Goal: Task Accomplishment & Management: Manage account settings

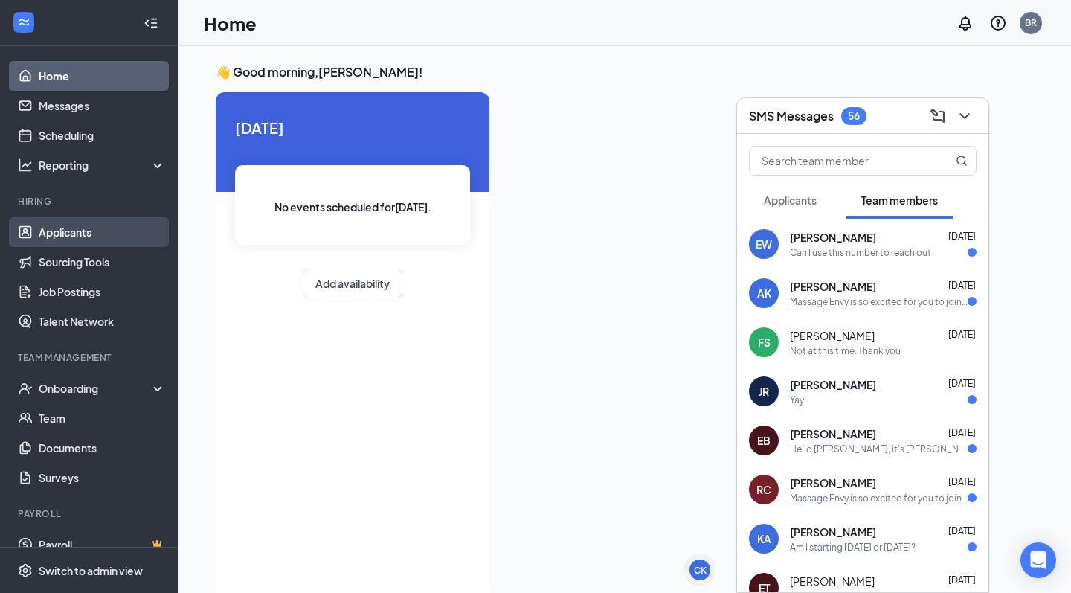
click at [124, 225] on link "Applicants" at bounding box center [102, 232] width 127 height 30
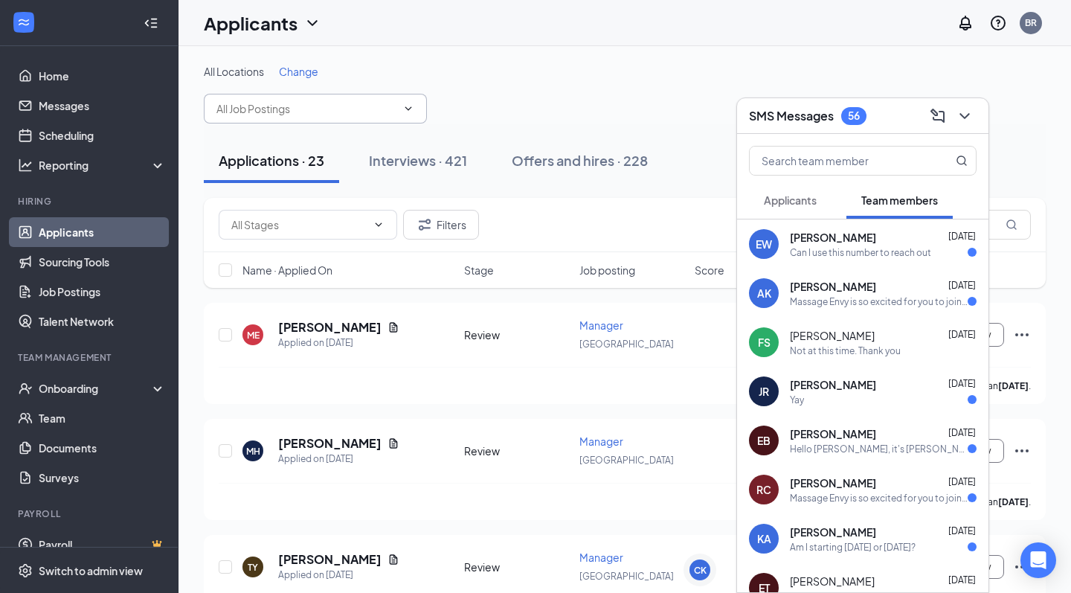
click at [326, 105] on input "text" at bounding box center [306, 108] width 180 height 16
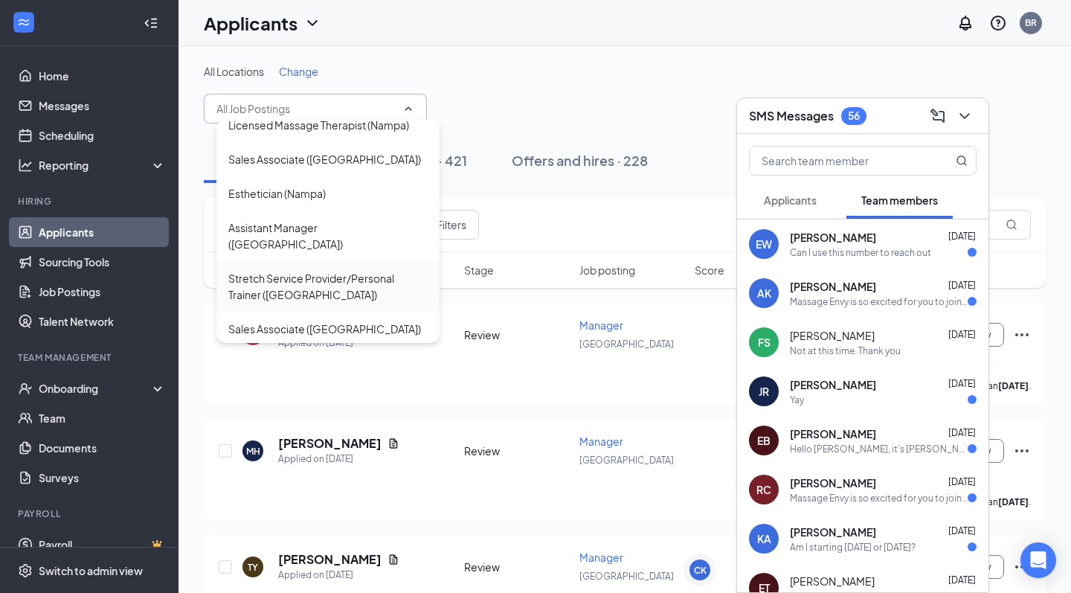
scroll to position [1852, 0]
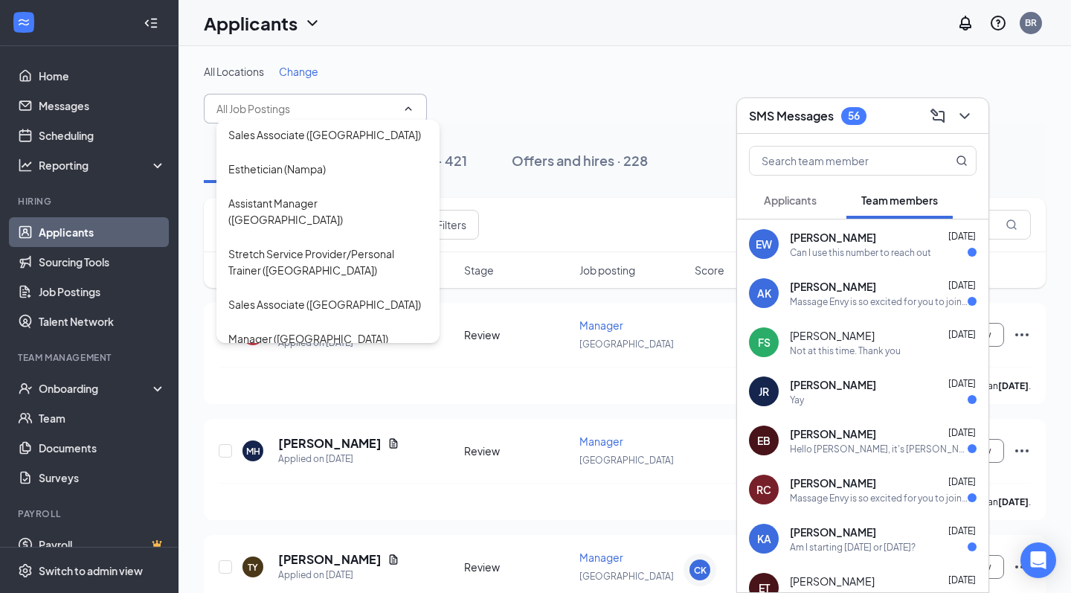
click at [304, 406] on div "Esthetician ([GEOGRAPHIC_DATA])" at bounding box center [327, 423] width 223 height 34
type input "Esthetician ([GEOGRAPHIC_DATA])"
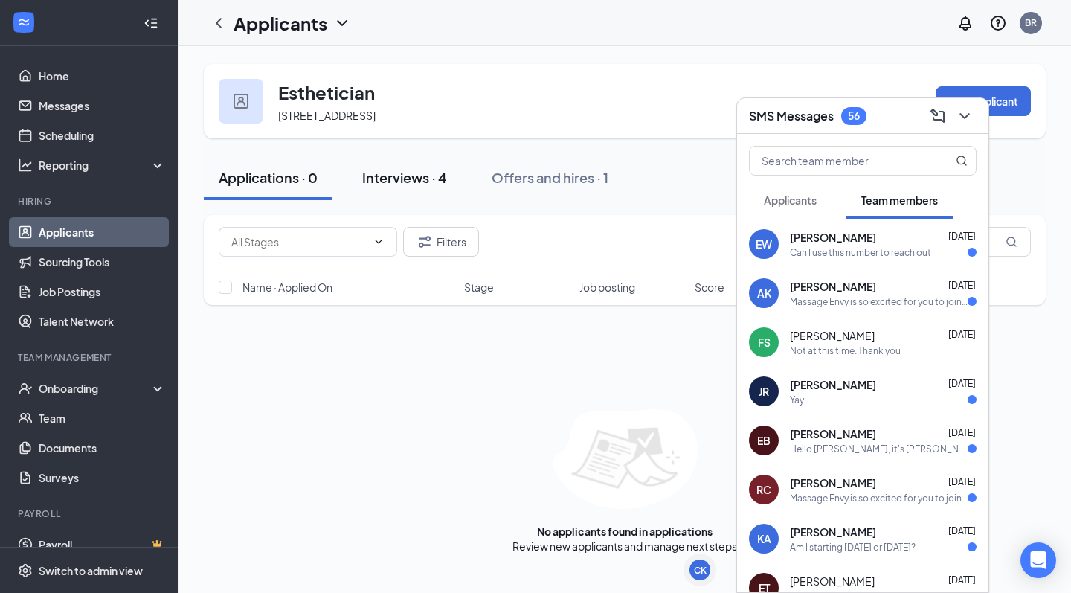
click at [373, 184] on div "Interviews · 4" at bounding box center [404, 177] width 85 height 19
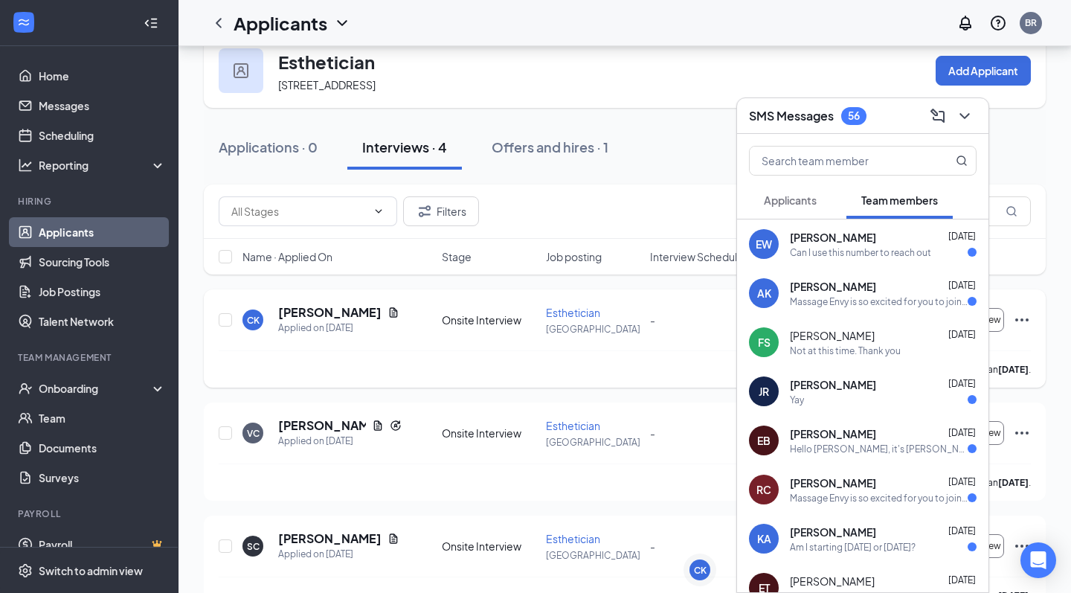
scroll to position [65, 0]
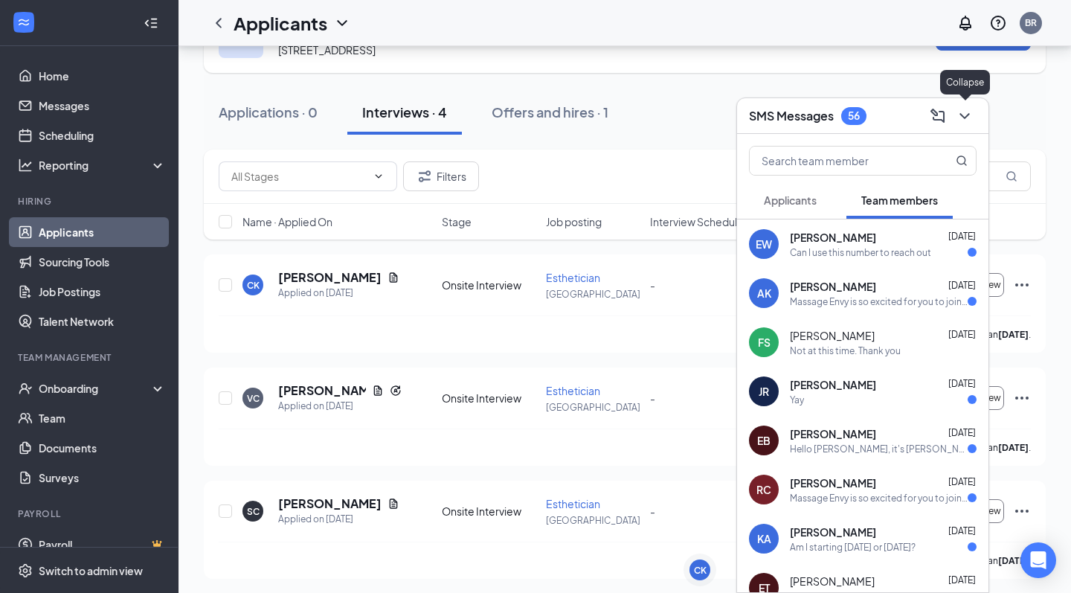
click at [961, 121] on icon "ChevronDown" at bounding box center [964, 116] width 18 height 18
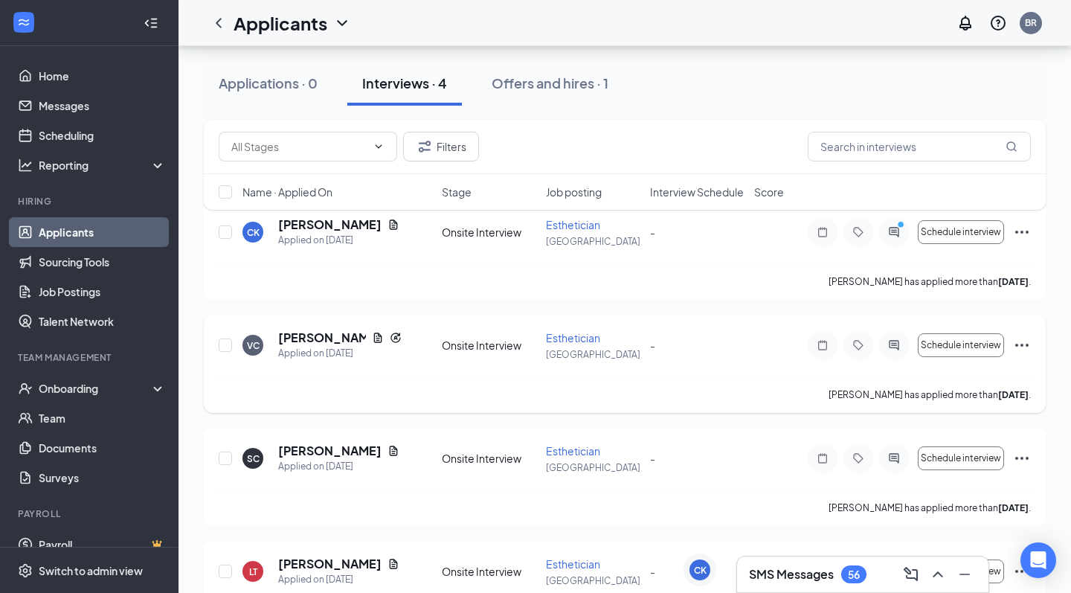
scroll to position [121, 0]
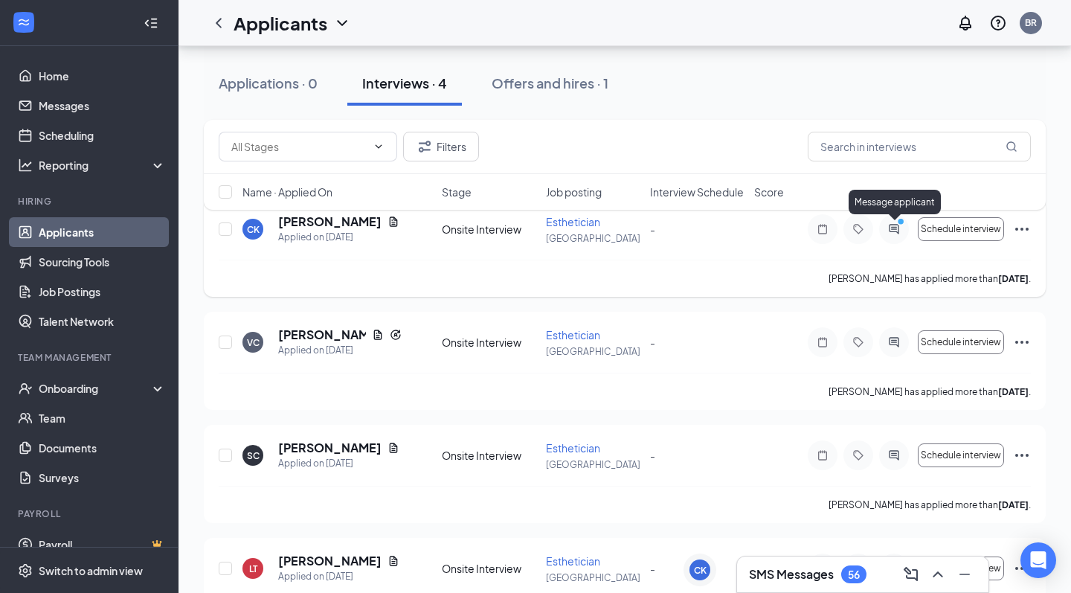
click at [894, 228] on icon "PrimaryDot" at bounding box center [903, 223] width 18 height 12
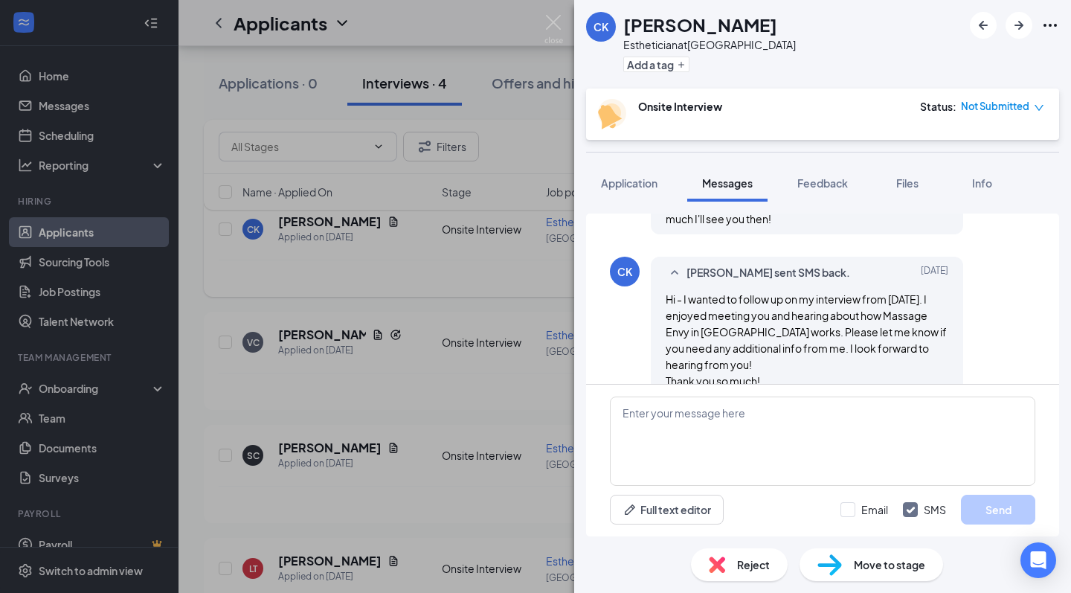
scroll to position [997, 0]
click at [530, 377] on div "CK [PERSON_NAME] Esthetician at [GEOGRAPHIC_DATA] Add a tag Onsite Interview St…" at bounding box center [535, 296] width 1071 height 593
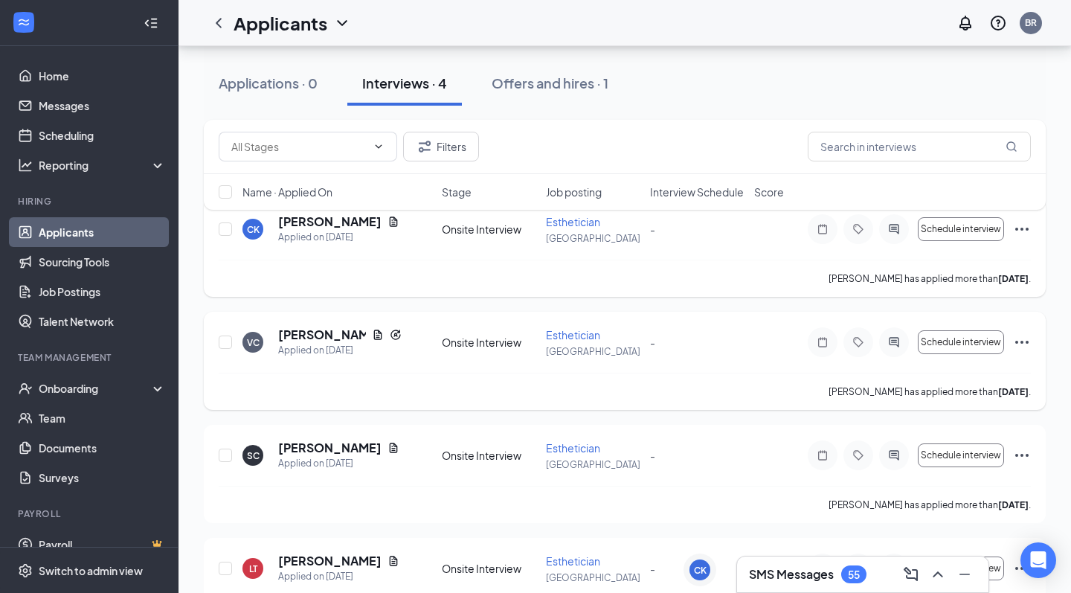
click at [891, 347] on icon "ActiveChat" at bounding box center [894, 342] width 18 height 12
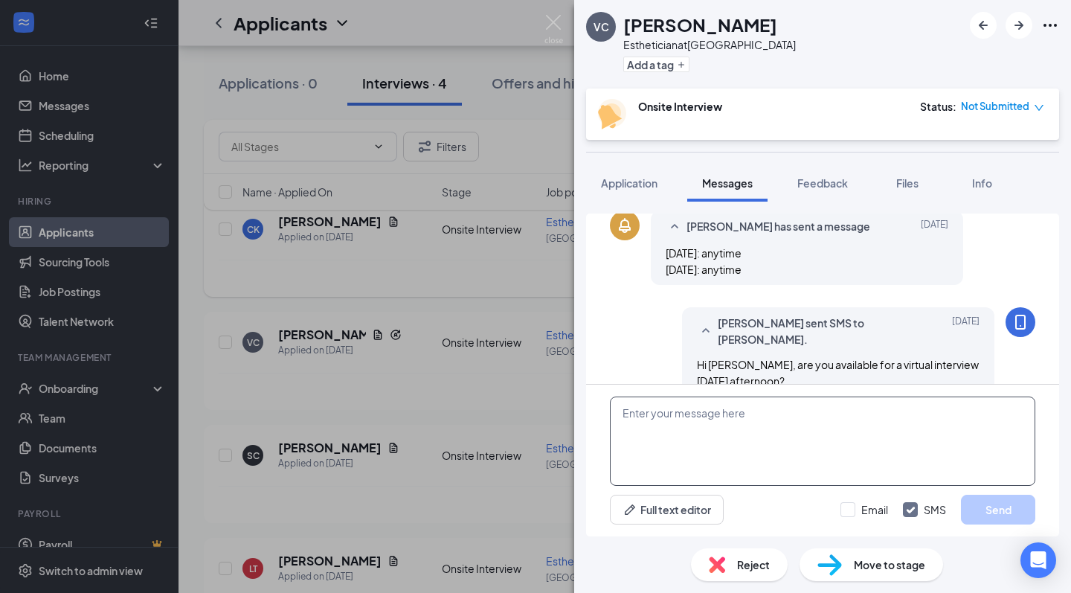
scroll to position [334, 0]
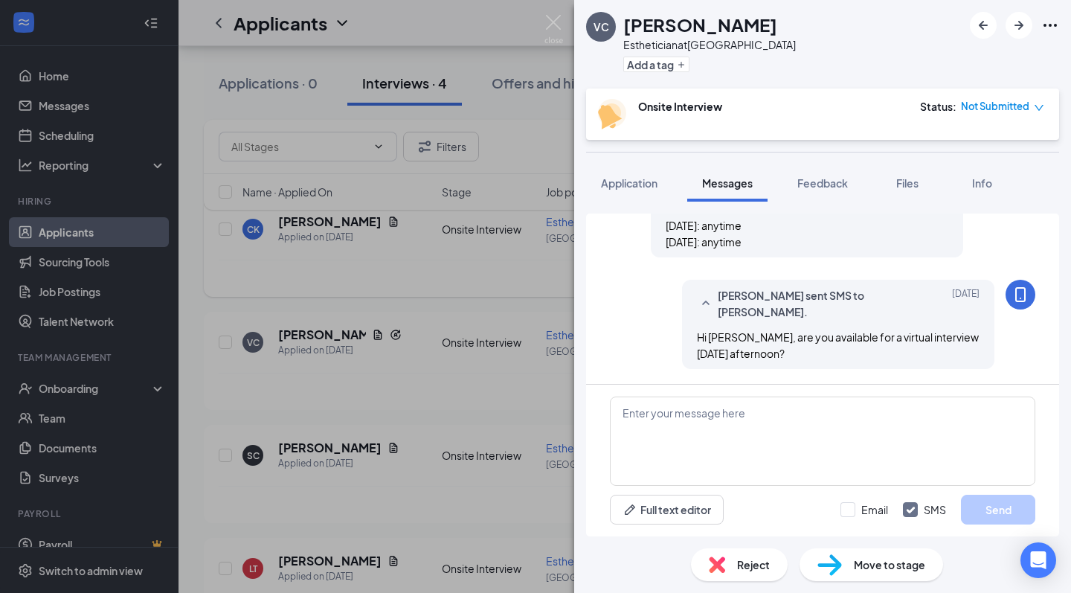
scroll to position [334, 0]
click at [461, 439] on div "VC [PERSON_NAME] Esthetician at [GEOGRAPHIC_DATA] Add a tag Onsite Interview St…" at bounding box center [535, 296] width 1071 height 593
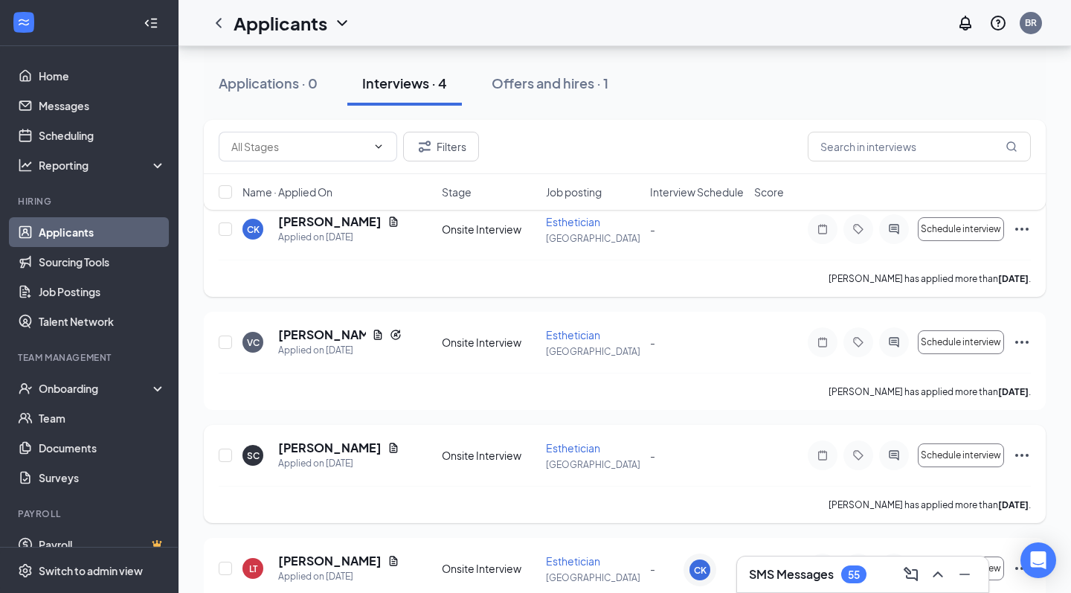
click at [896, 461] on div at bounding box center [894, 455] width 30 height 30
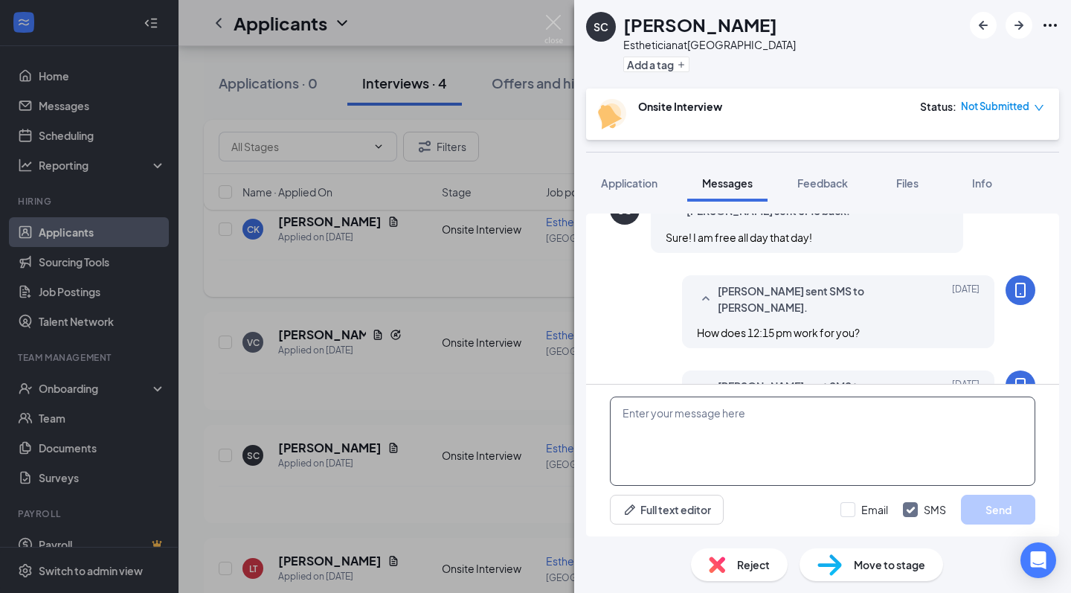
scroll to position [588, 0]
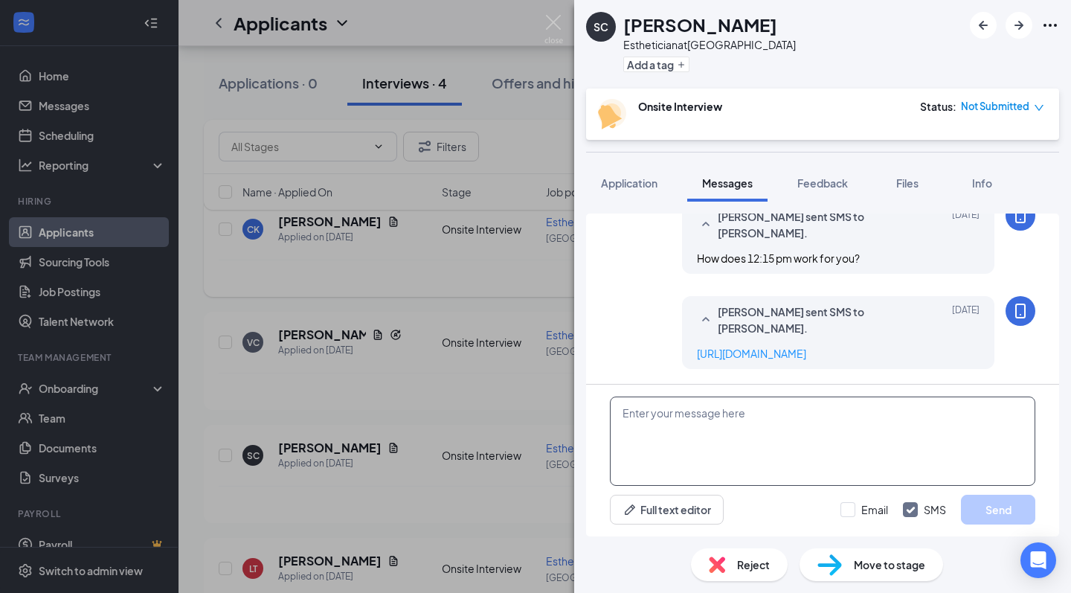
scroll to position [588, 0]
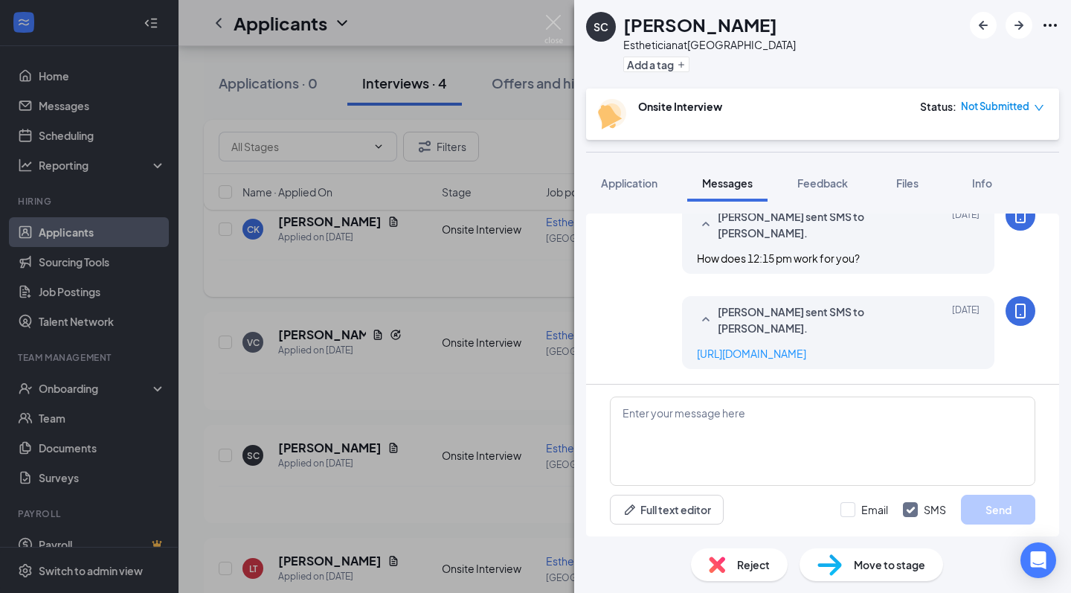
click at [475, 500] on div "SC [PERSON_NAME] Esthetician at [GEOGRAPHIC_DATA] Add a tag Onsite Interview St…" at bounding box center [535, 296] width 1071 height 593
